Goal: Check status: Check status

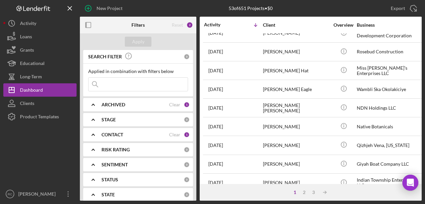
scroll to position [90, 0]
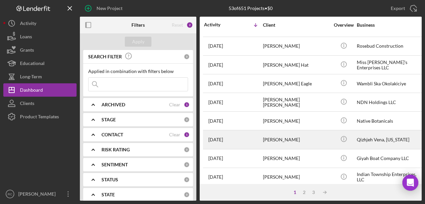
click at [282, 135] on div "[PERSON_NAME]" at bounding box center [296, 139] width 67 height 18
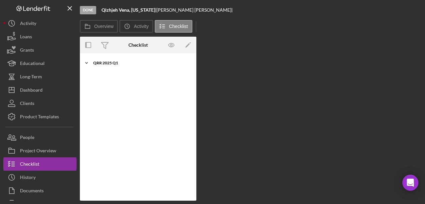
click at [87, 61] on icon "Icon/Expander" at bounding box center [86, 62] width 13 height 13
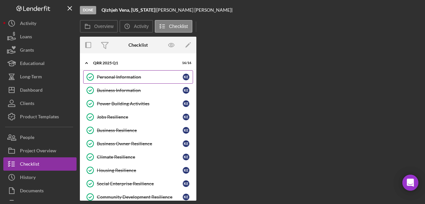
click at [137, 76] on div "Personal Information" at bounding box center [140, 76] width 86 height 5
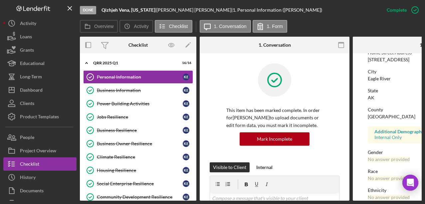
scroll to position [165, 0]
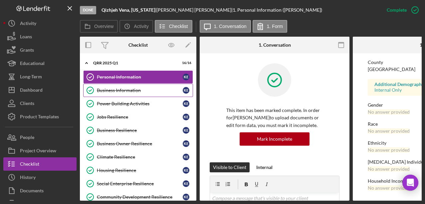
click at [140, 91] on div "Business Information" at bounding box center [140, 89] width 86 height 5
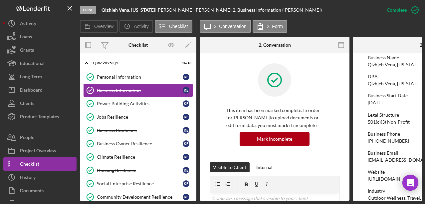
scroll to position [32, 0]
